Goal: Task Accomplishment & Management: Manage account settings

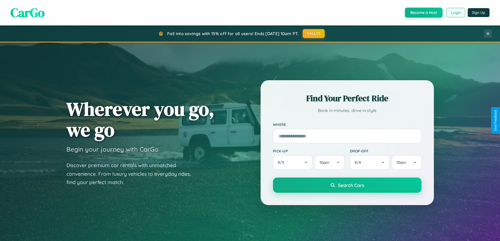
click at [456, 13] on button "Login" at bounding box center [456, 12] width 19 height 9
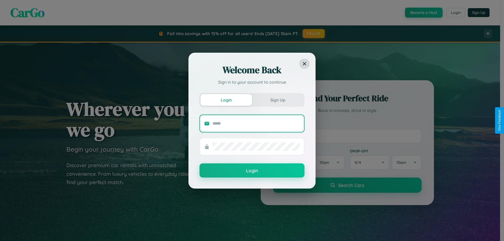
click at [256, 123] on input "text" at bounding box center [256, 124] width 87 height 8
type input "**********"
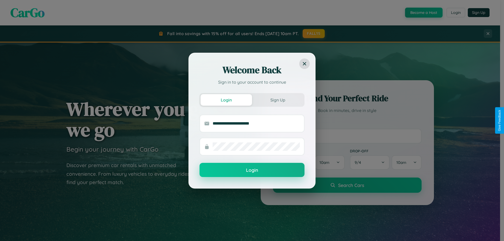
click at [252, 170] on button "Login" at bounding box center [252, 170] width 105 height 14
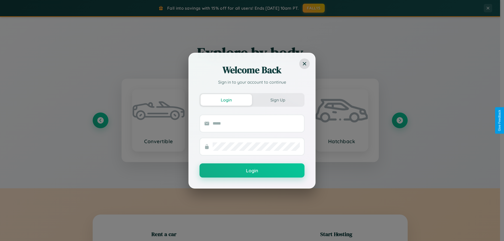
scroll to position [113, 0]
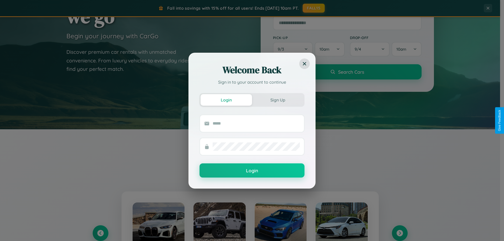
click at [400, 234] on div "Welcome Back Sign in to your account to continue Login Sign Up Login" at bounding box center [252, 120] width 504 height 241
click at [100, 234] on div "Welcome Back Sign in to your account to continue Login Sign Up Login" at bounding box center [252, 120] width 504 height 241
click at [400, 234] on div "Welcome Back Sign in to your account to continue Login Sign Up Login" at bounding box center [252, 120] width 504 height 241
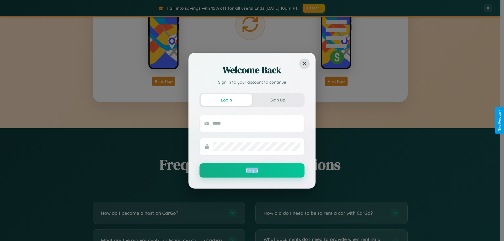
scroll to position [1011, 0]
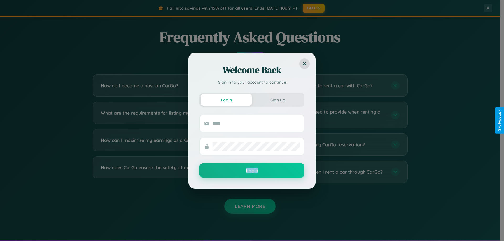
click at [169, 172] on div "Welcome Back Sign in to your account to continue Login Sign Up Login" at bounding box center [252, 120] width 504 height 241
click at [331, 145] on div "Welcome Back Sign in to your account to continue Login Sign Up Login" at bounding box center [252, 120] width 504 height 241
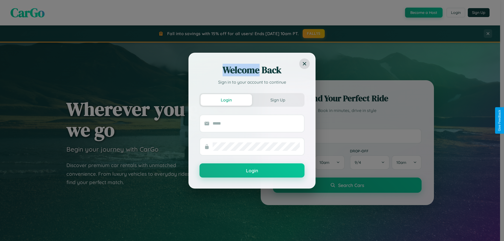
click at [456, 13] on div "Welcome Back Sign in to your account to continue Login Sign Up Login" at bounding box center [252, 120] width 504 height 241
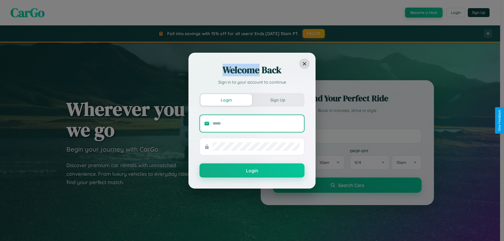
click at [256, 123] on input "text" at bounding box center [256, 124] width 87 height 8
type input "**********"
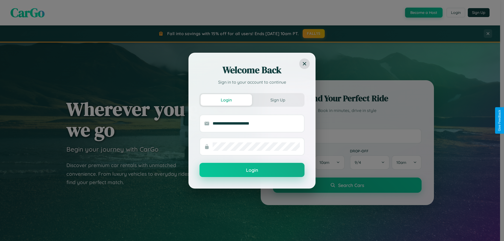
click at [252, 170] on button "Login" at bounding box center [252, 170] width 105 height 14
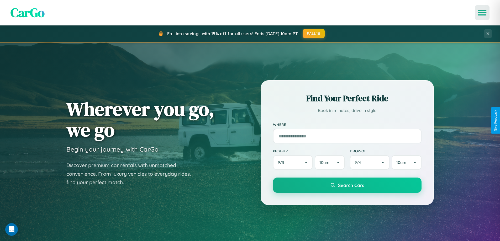
click at [483, 13] on icon "Open menu" at bounding box center [483, 12] width 8 height 5
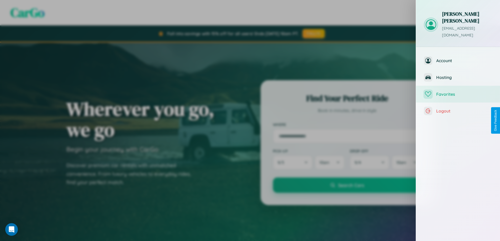
click at [458, 92] on span "Favorites" at bounding box center [465, 94] width 56 height 5
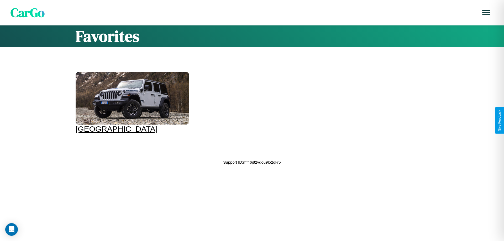
click at [132, 103] on div at bounding box center [132, 98] width 113 height 53
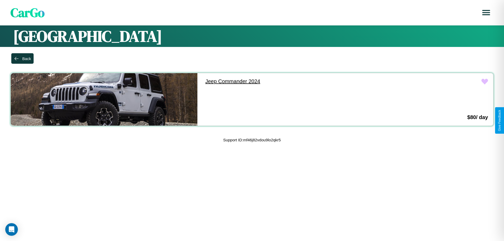
click at [291, 81] on link "Jeep Commander 2024" at bounding box center [293, 81] width 187 height 17
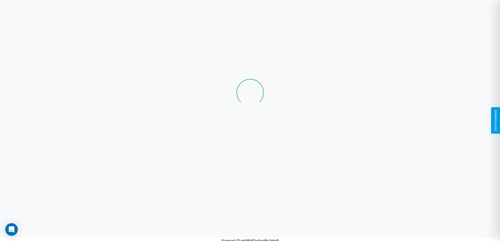
scroll to position [36, 0]
